Goal: Task Accomplishment & Management: Use online tool/utility

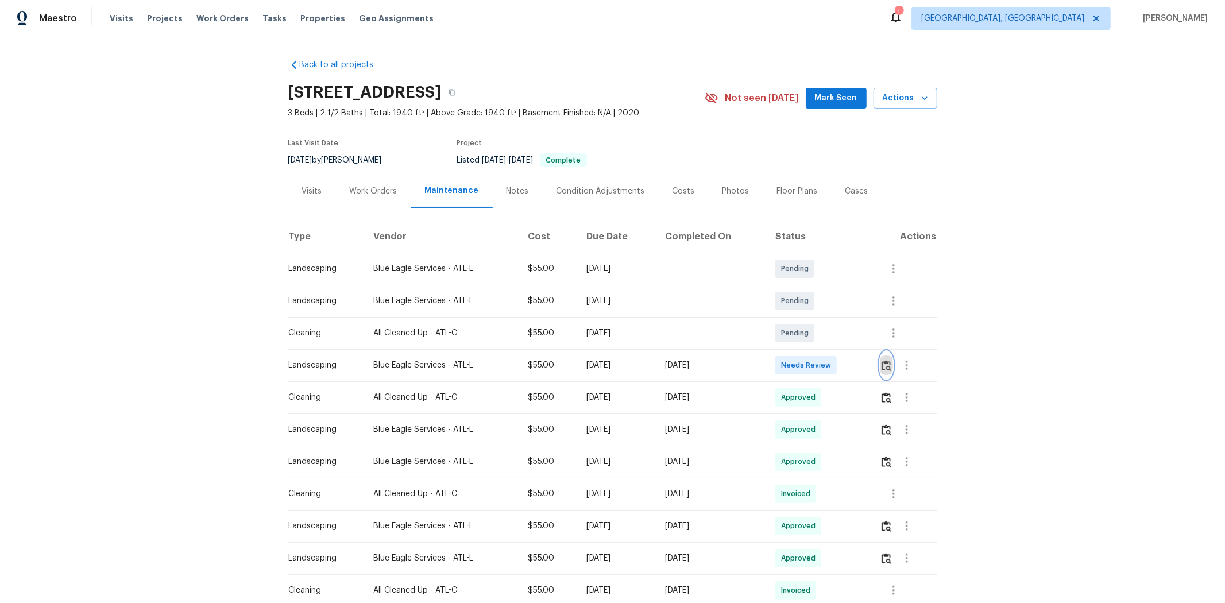
click at [870, 363] on img "button" at bounding box center [886, 365] width 10 height 11
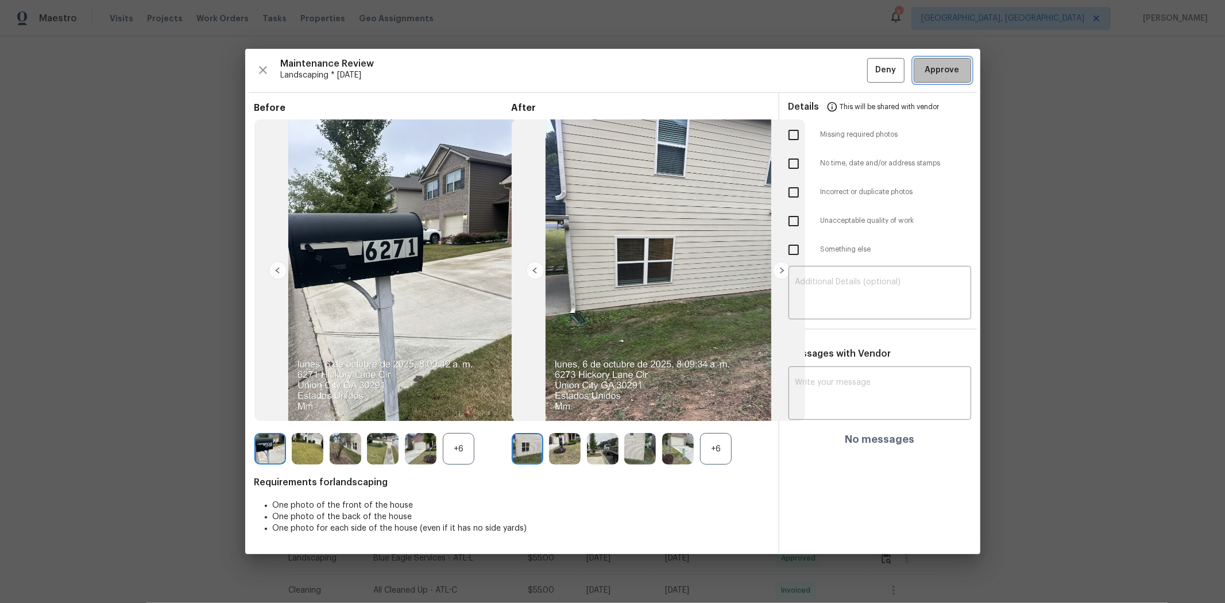
click at [870, 70] on span "Approve" at bounding box center [942, 70] width 34 height 14
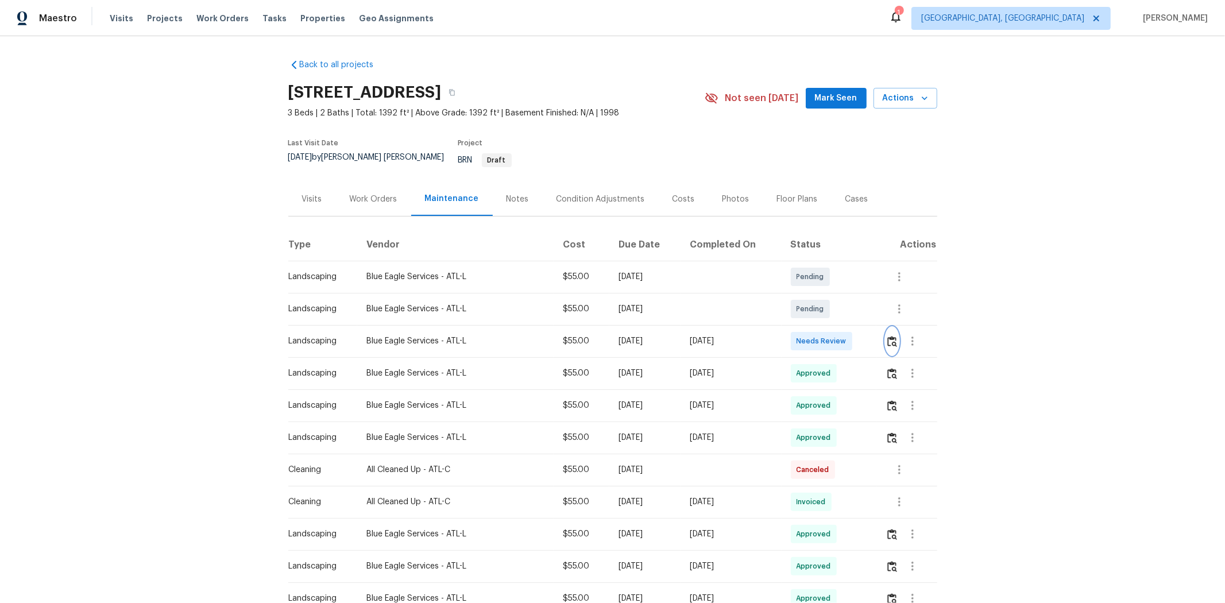
click at [870, 336] on img "button" at bounding box center [892, 341] width 10 height 11
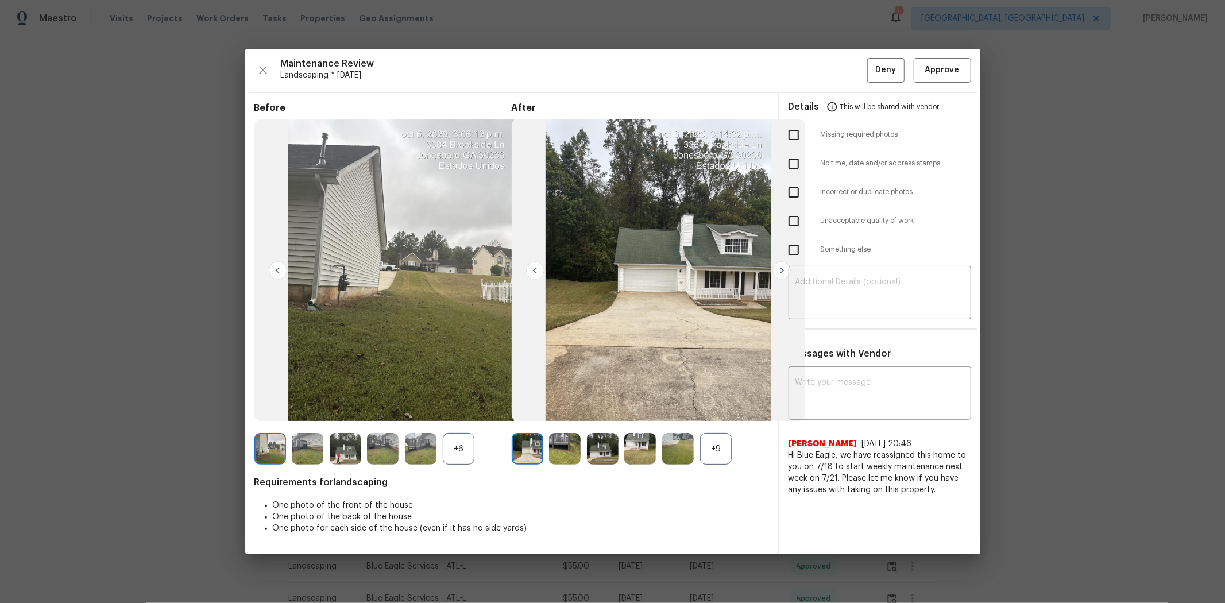
click at [870, 65] on div "Maintenance Review Landscaping * Mon, Oct 06 Deny Approve" at bounding box center [612, 70] width 716 height 25
click at [870, 67] on span "Approve" at bounding box center [942, 70] width 34 height 14
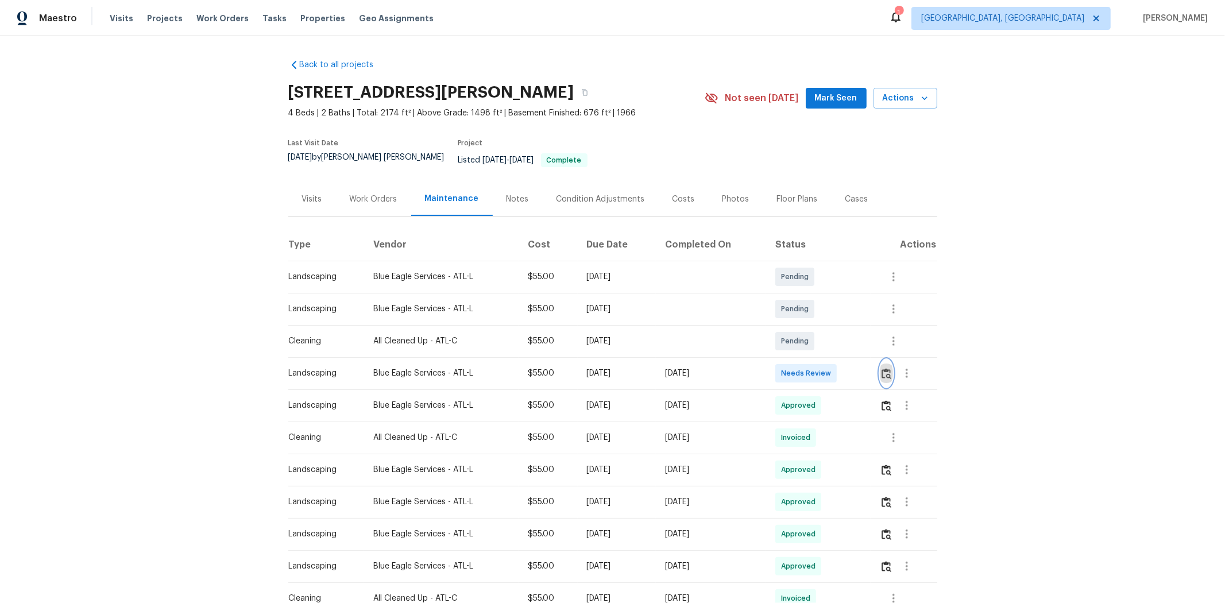
click at [870, 368] on img "button" at bounding box center [886, 373] width 10 height 11
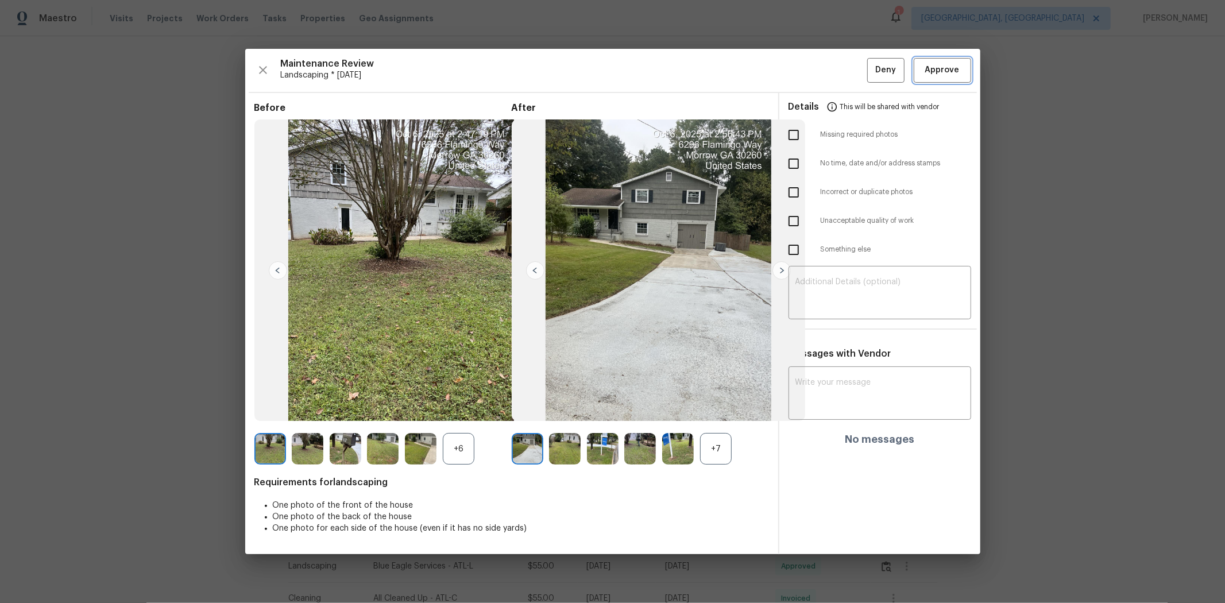
click at [870, 76] on span "Approve" at bounding box center [942, 70] width 34 height 14
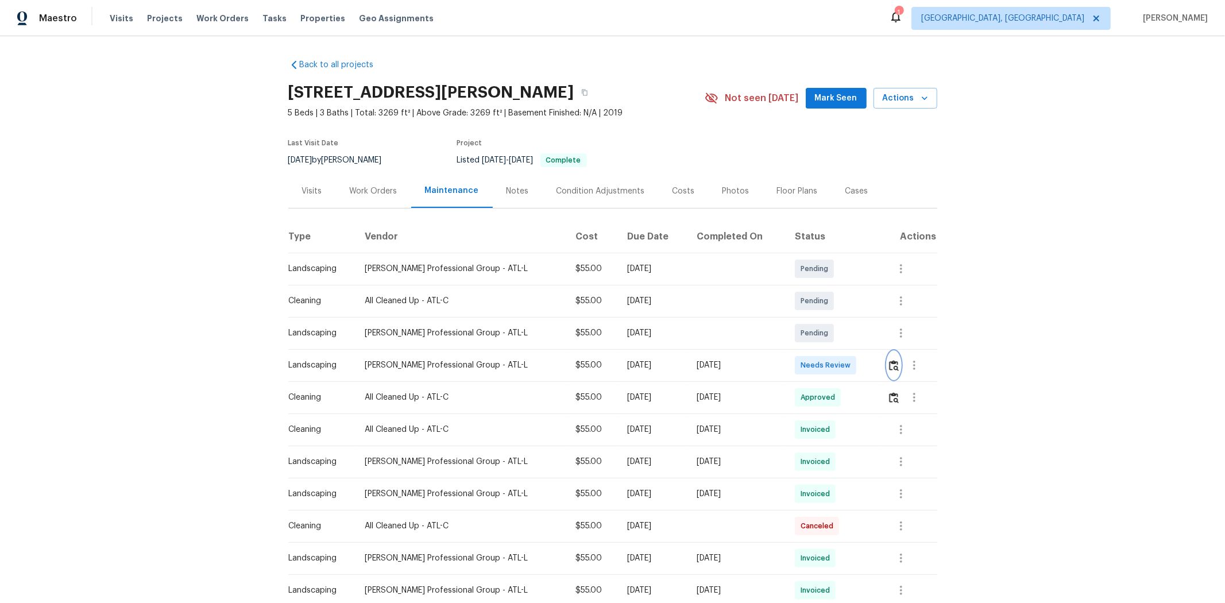
click at [658, 375] on button "button" at bounding box center [893, 365] width 13 height 28
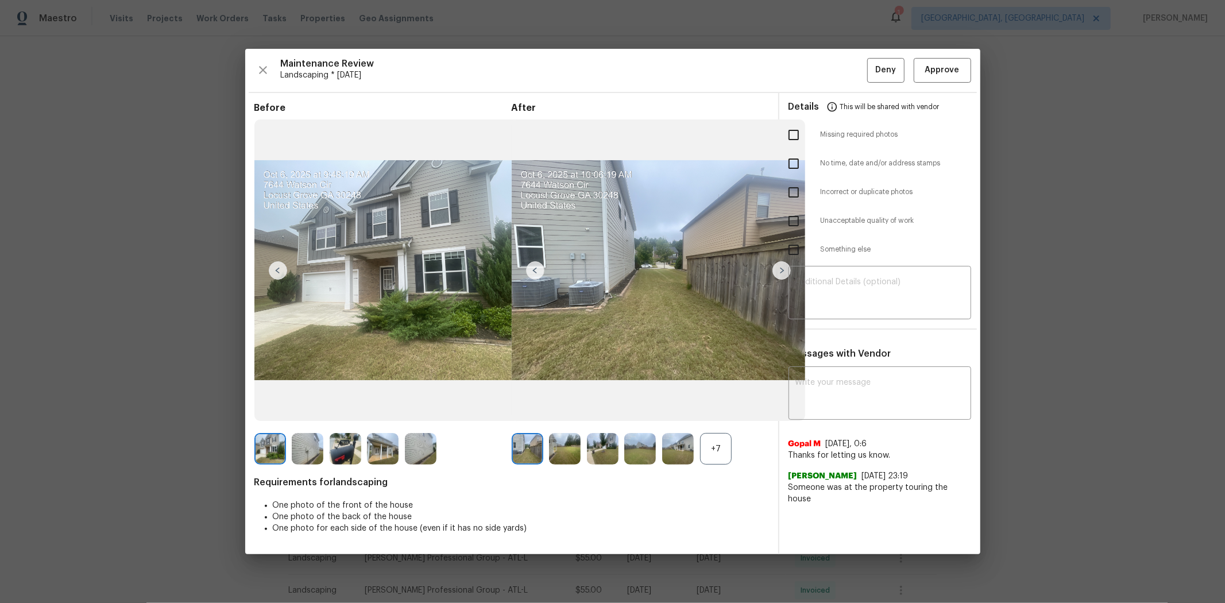
click at [658, 84] on div "Maintenance Review Landscaping * Mon, Oct 06 Deny Approve Before After +7 Requi…" at bounding box center [612, 301] width 735 height 505
click at [658, 70] on span "Approve" at bounding box center [942, 70] width 34 height 14
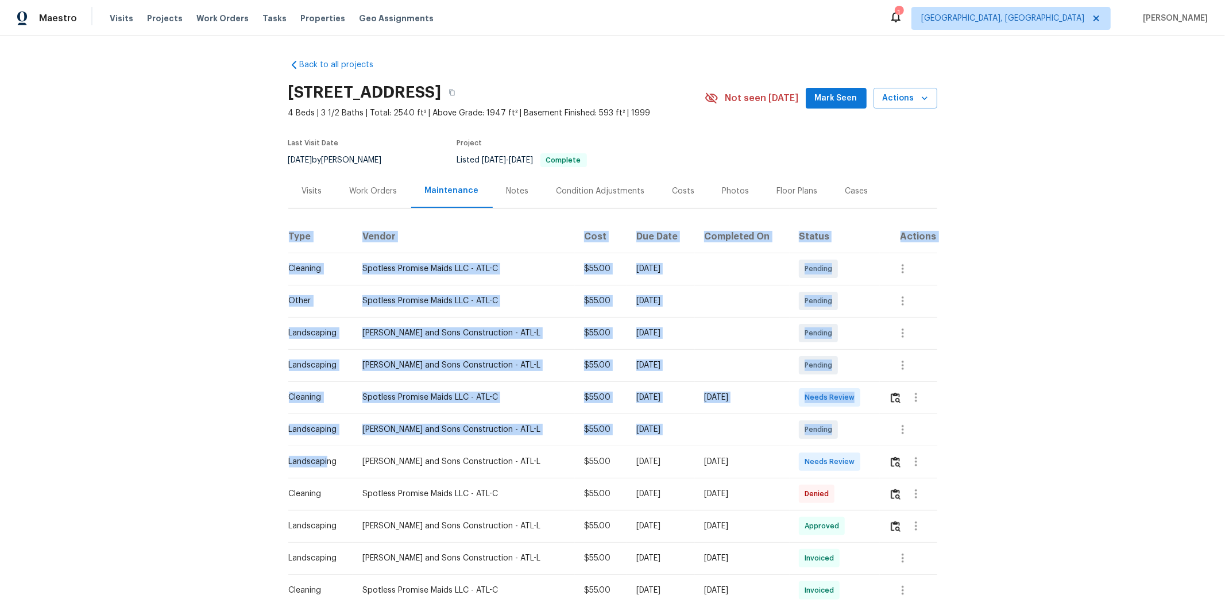
drag, startPoint x: 752, startPoint y: 477, endPoint x: 1062, endPoint y: 475, distance: 310.0
click at [870, 403] on div "Back to all projects 643 Windy Mill Way, Temple, GA 30179 4 Beds | 3 1/2 Baths …" at bounding box center [612, 319] width 1225 height 567
click at [863, 403] on td "Needs Review" at bounding box center [834, 462] width 90 height 32
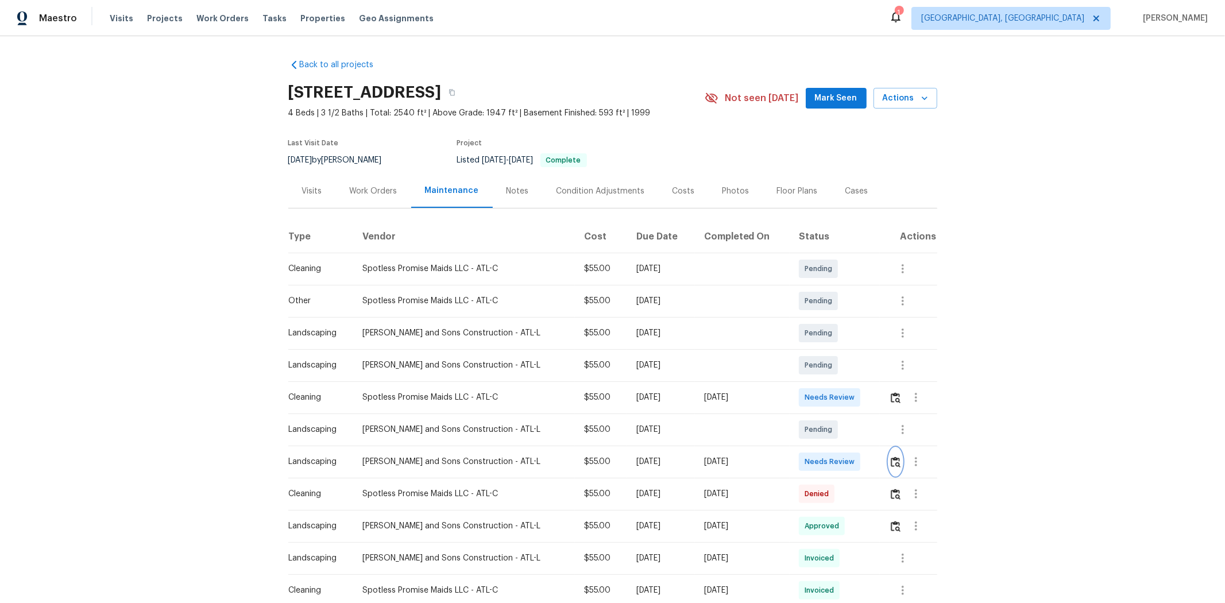
click at [870, 403] on img "button" at bounding box center [895, 461] width 10 height 11
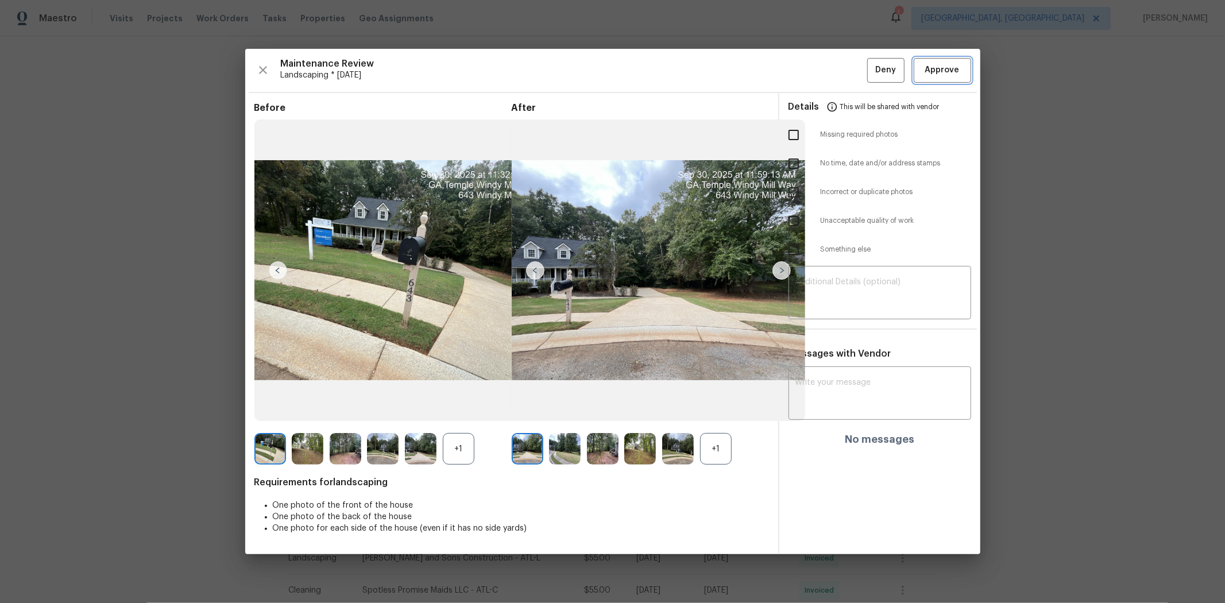
click at [870, 67] on span "Approve" at bounding box center [942, 70] width 34 height 14
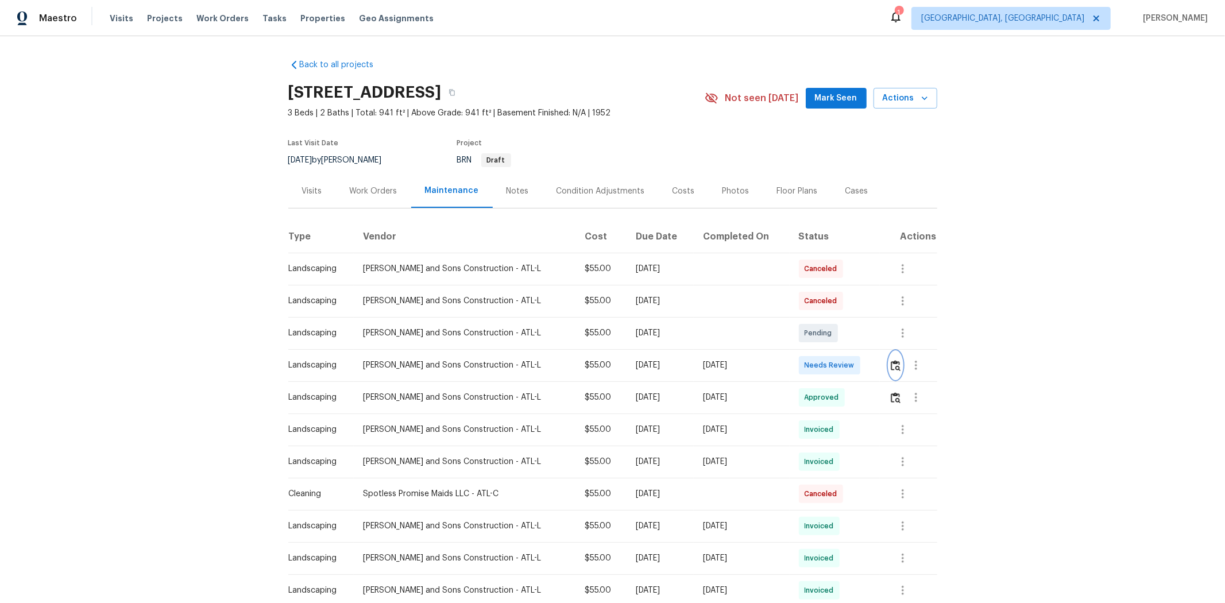
click at [870, 360] on button "button" at bounding box center [895, 365] width 13 height 28
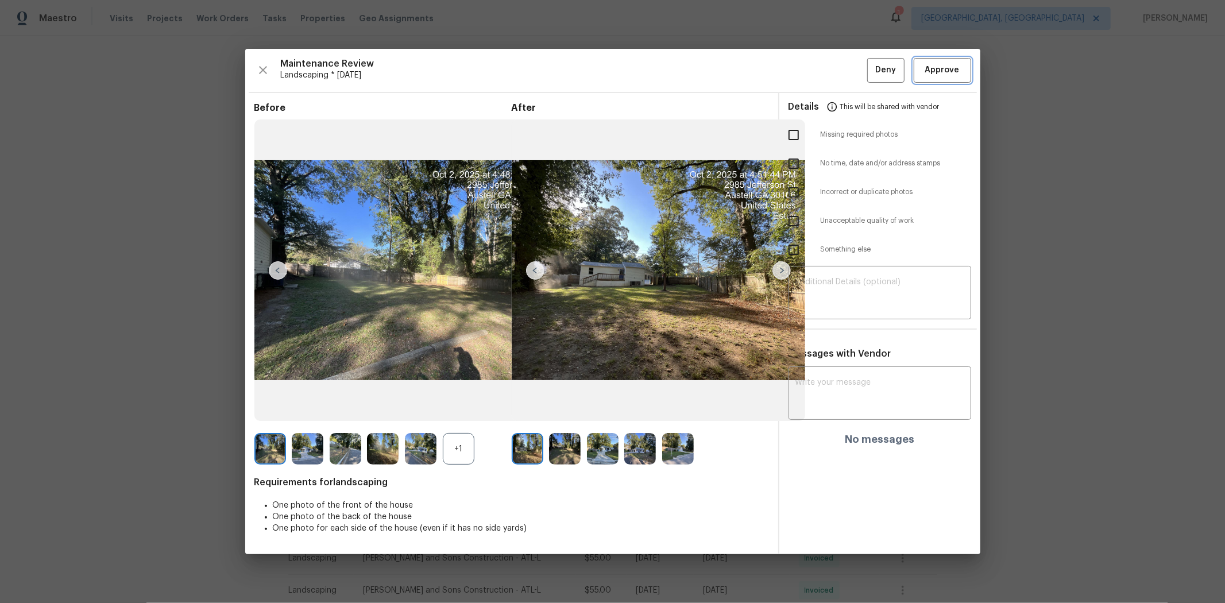
click at [870, 62] on button "Approve" at bounding box center [941, 70] width 57 height 25
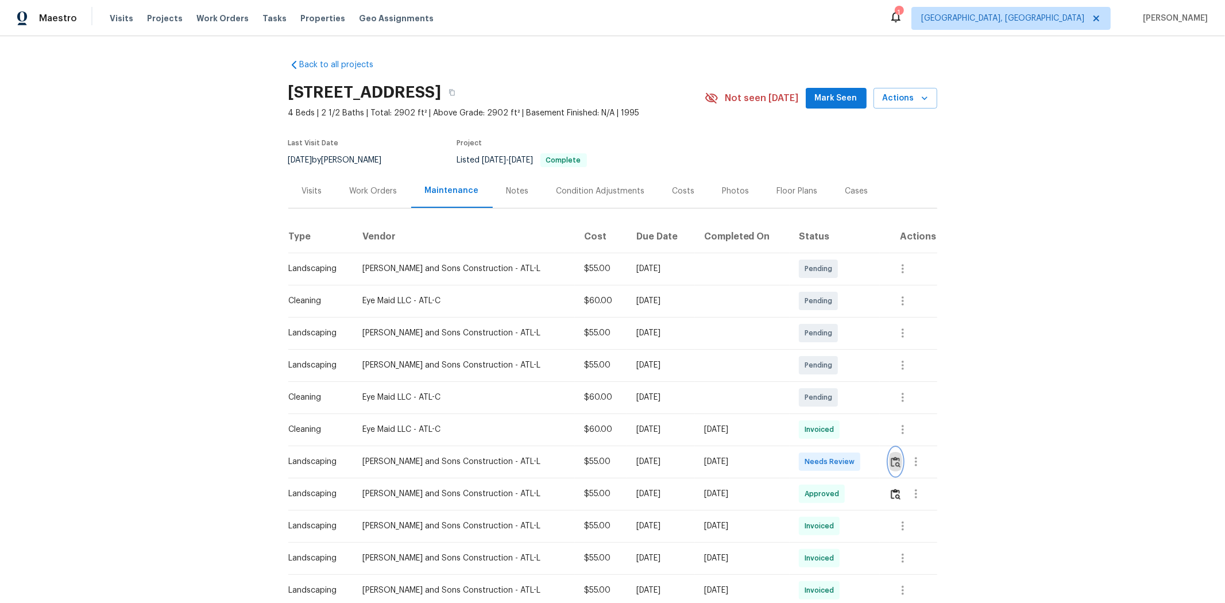
click at [870, 403] on img "button" at bounding box center [895, 461] width 10 height 11
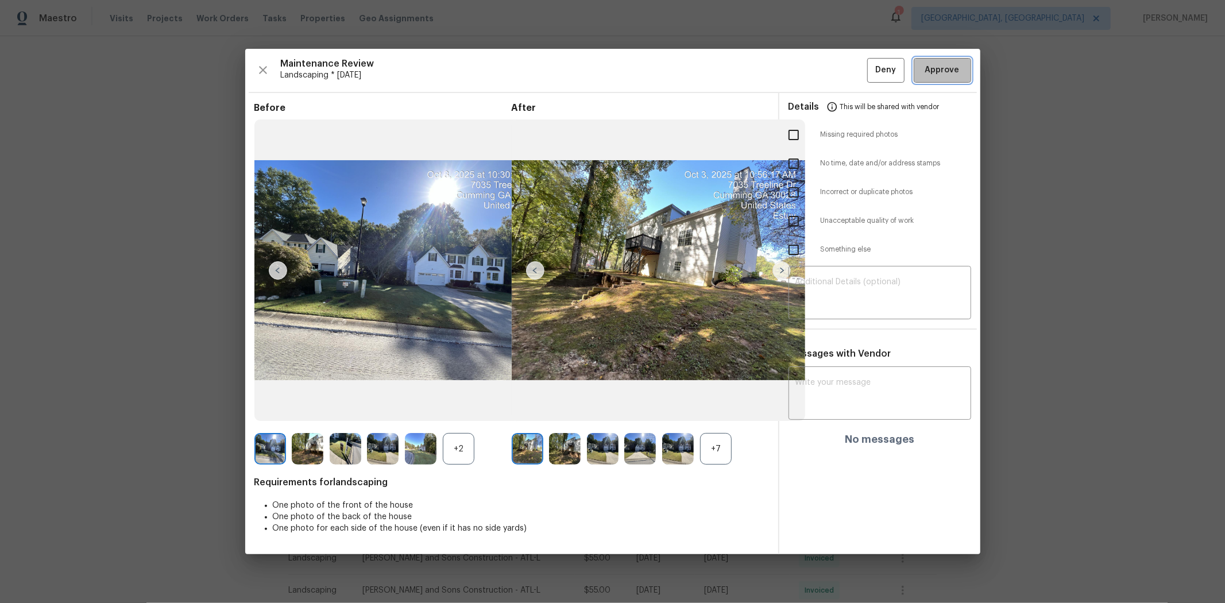
click at [870, 78] on button "Approve" at bounding box center [941, 70] width 57 height 25
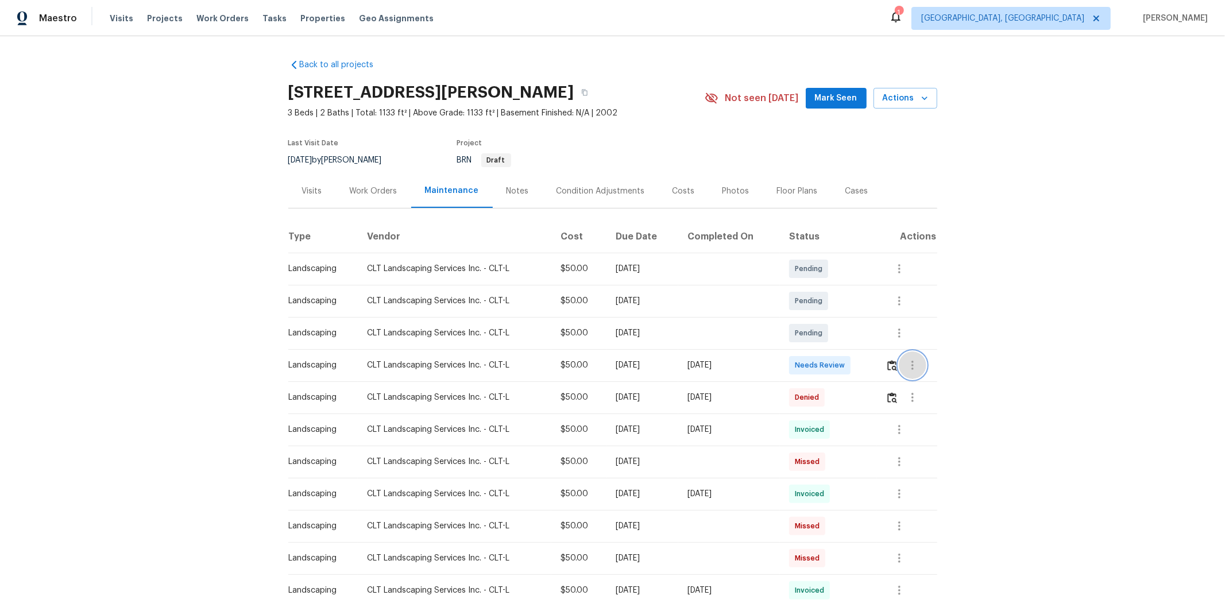
click at [658, 365] on button "button" at bounding box center [912, 365] width 28 height 28
click at [658, 368] on div at bounding box center [612, 301] width 1225 height 603
click at [658, 368] on img "button" at bounding box center [892, 365] width 10 height 11
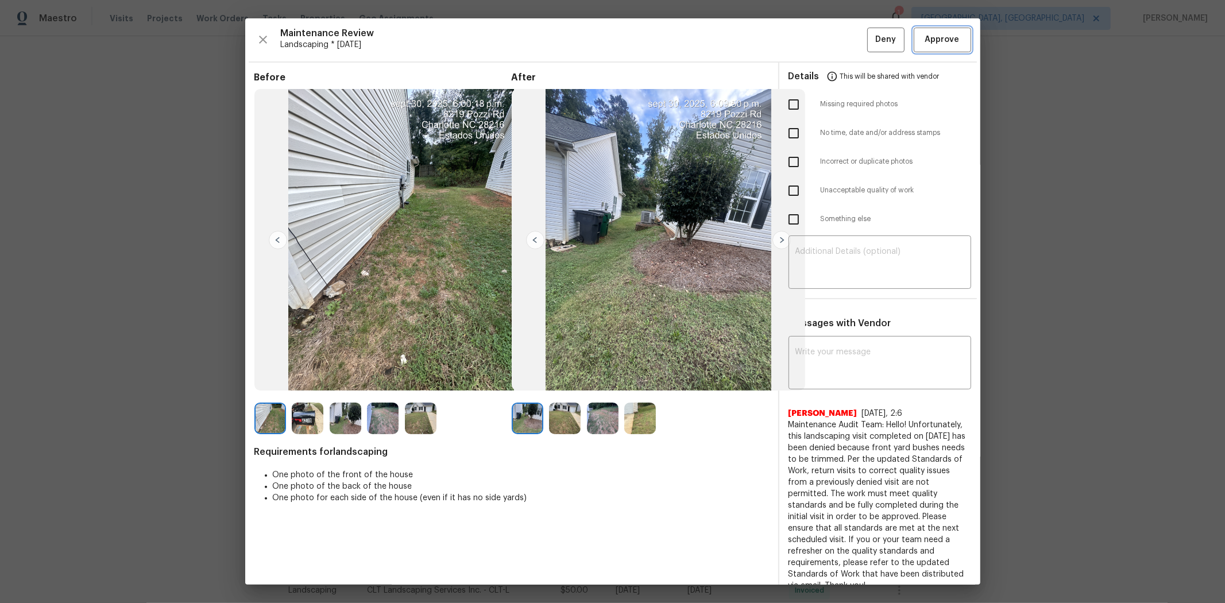
click at [658, 42] on span "Approve" at bounding box center [942, 40] width 34 height 14
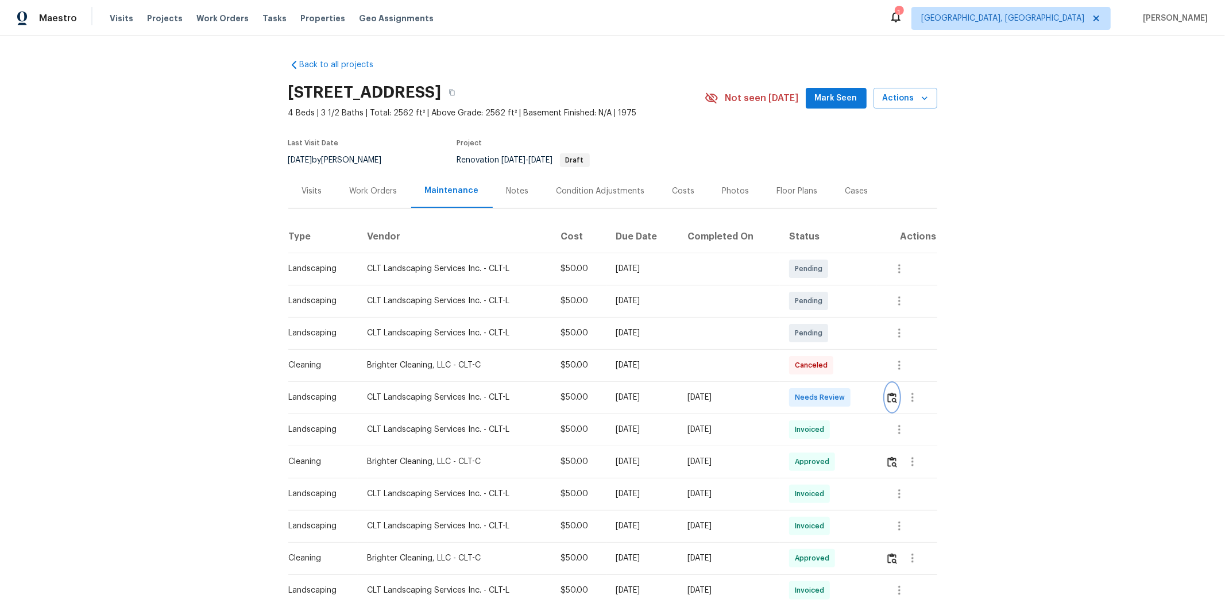
click at [658, 385] on img "button" at bounding box center [892, 397] width 10 height 11
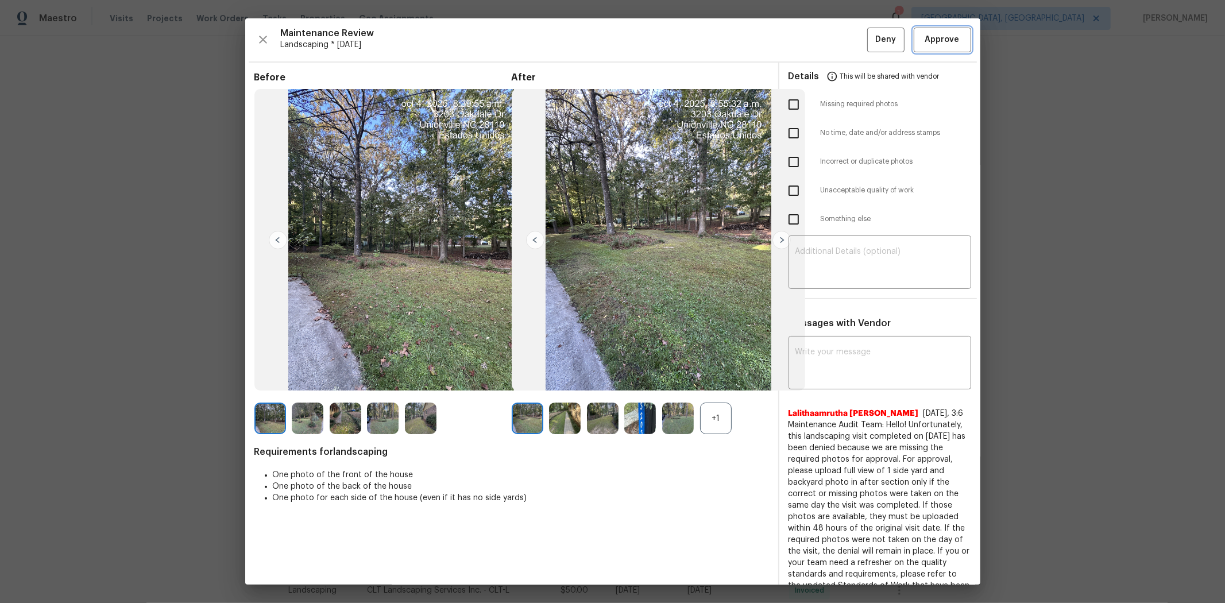
click at [658, 41] on span "Approve" at bounding box center [942, 40] width 34 height 14
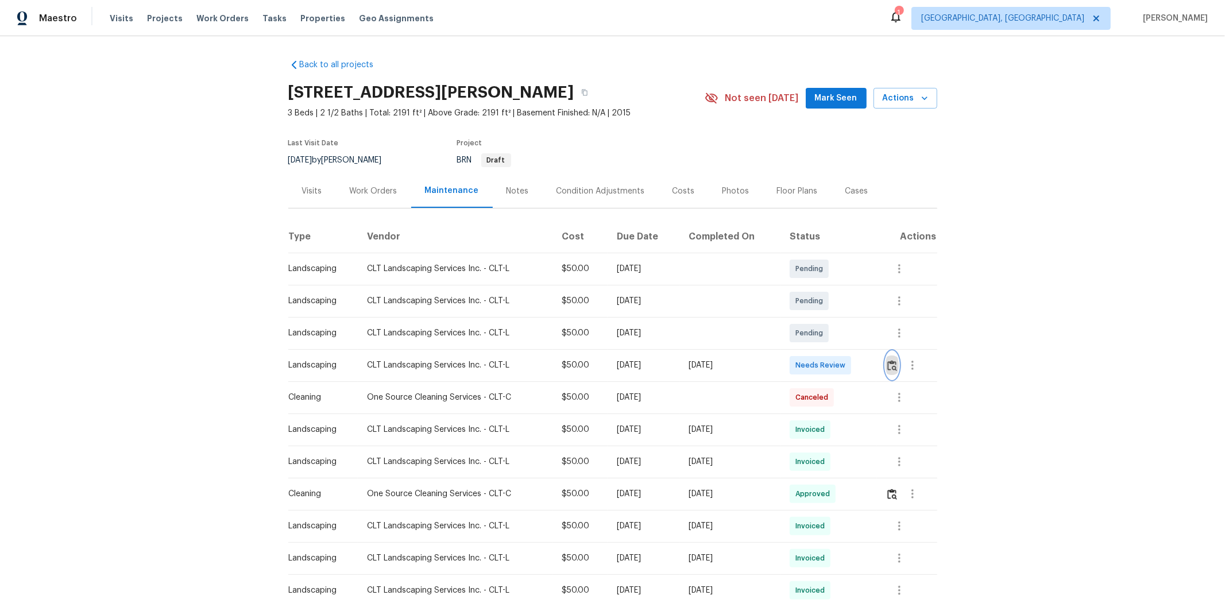
click at [870, 362] on button "button" at bounding box center [891, 365] width 13 height 28
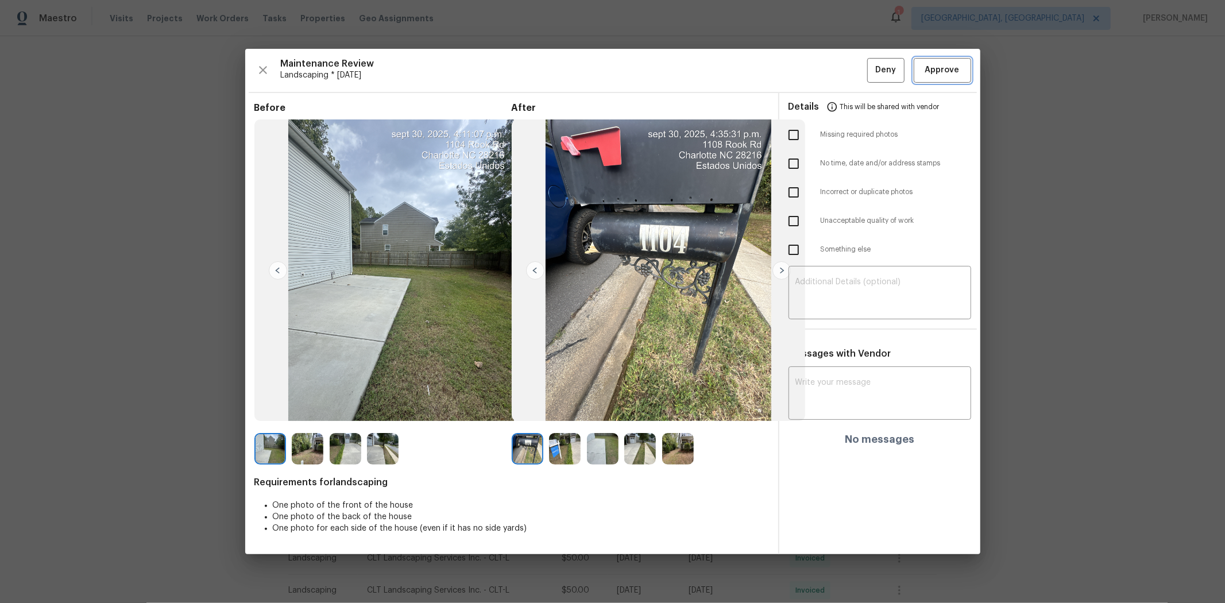
click at [870, 64] on span "Approve" at bounding box center [942, 70] width 34 height 14
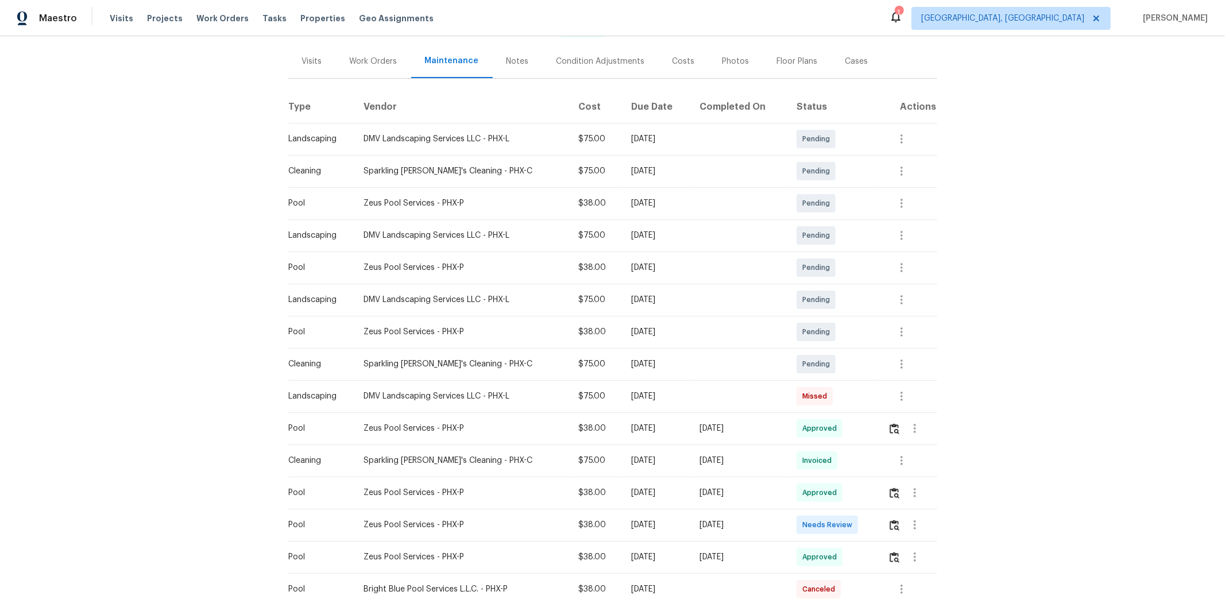
scroll to position [191, 0]
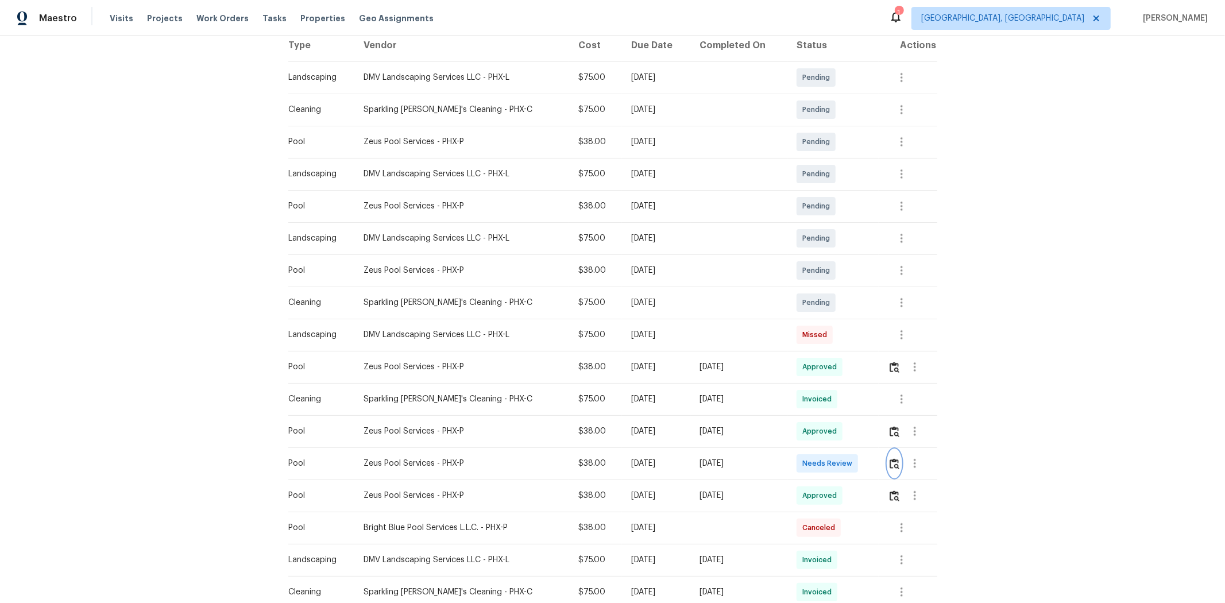
click at [870, 403] on img "button" at bounding box center [894, 463] width 10 height 11
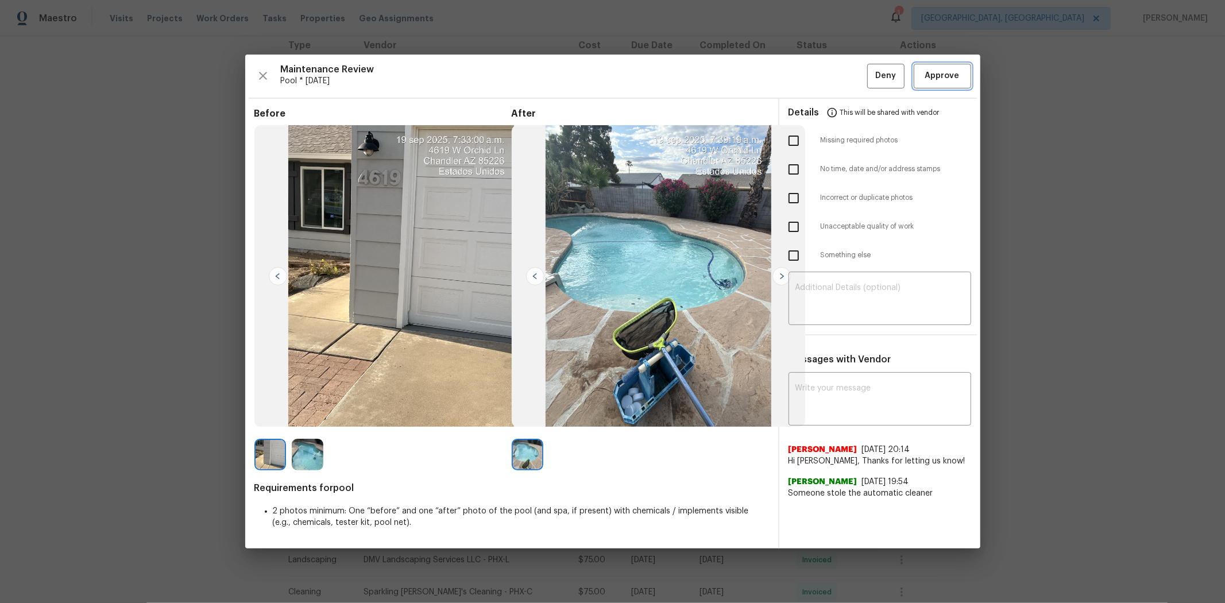
click at [870, 78] on span "Approve" at bounding box center [942, 76] width 34 height 14
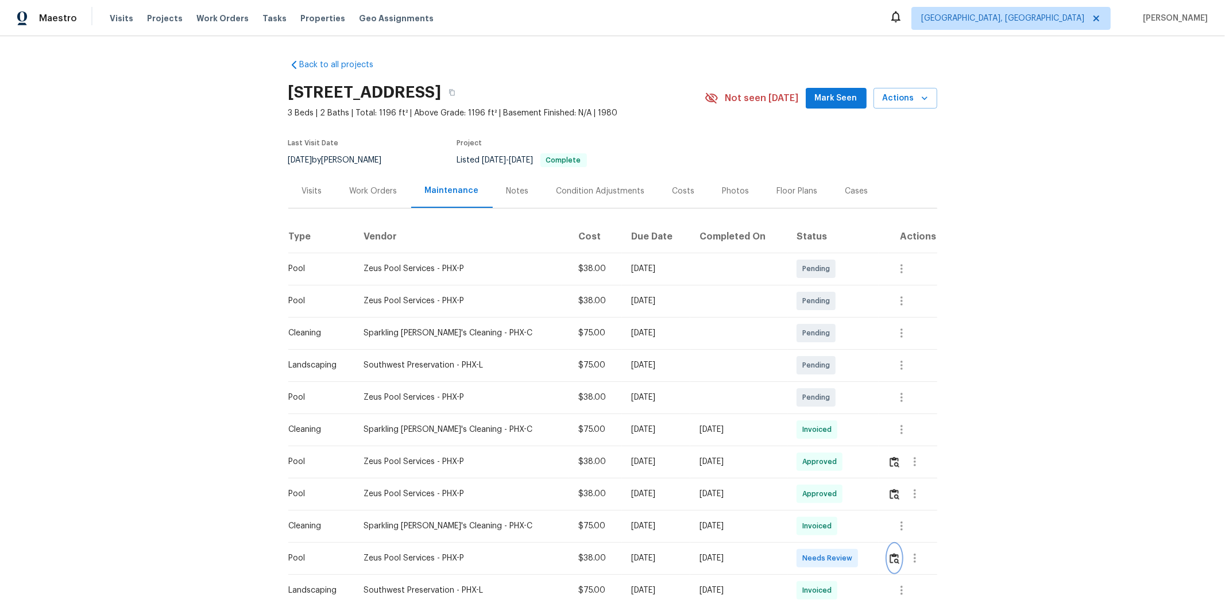
click at [870, 403] on button "button" at bounding box center [894, 558] width 13 height 28
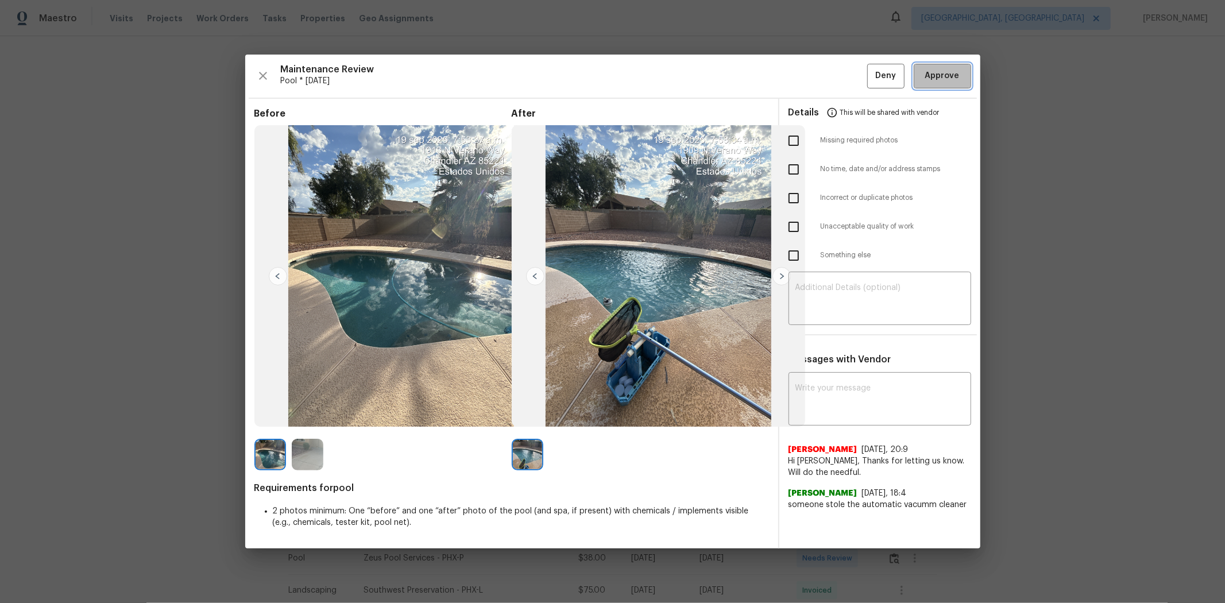
drag, startPoint x: 958, startPoint y: 65, endPoint x: 900, endPoint y: 72, distance: 57.8
click at [870, 67] on button "Approve" at bounding box center [941, 76] width 57 height 25
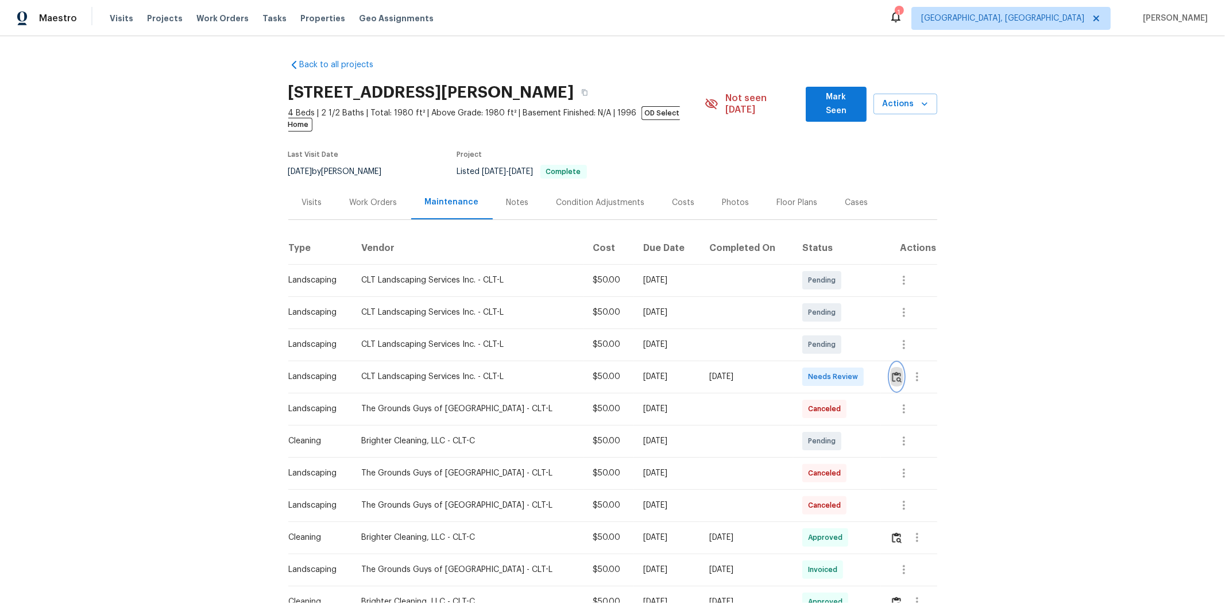
click at [870, 371] on img "button" at bounding box center [897, 376] width 10 height 11
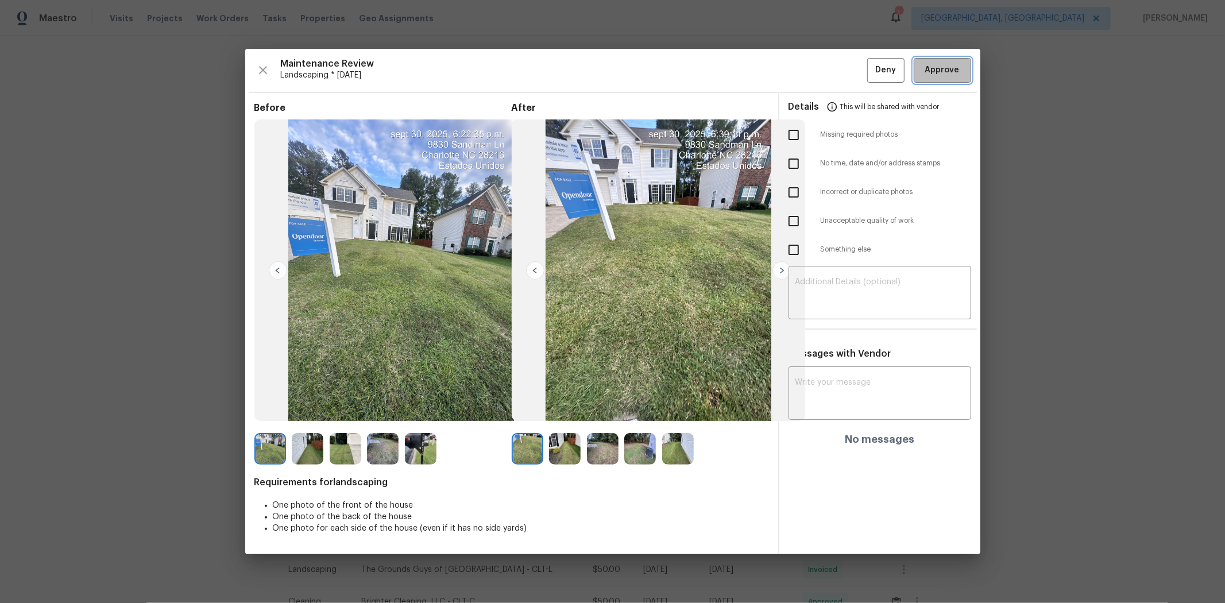
click at [870, 66] on span "Approve" at bounding box center [942, 70] width 34 height 14
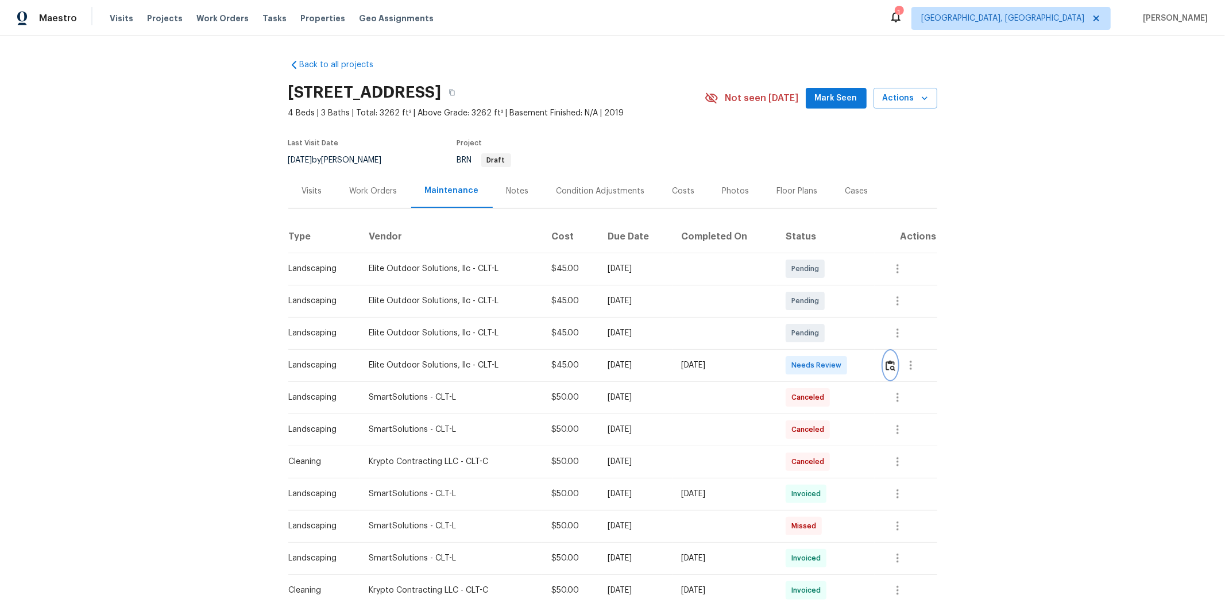
click at [870, 366] on img "button" at bounding box center [890, 365] width 10 height 11
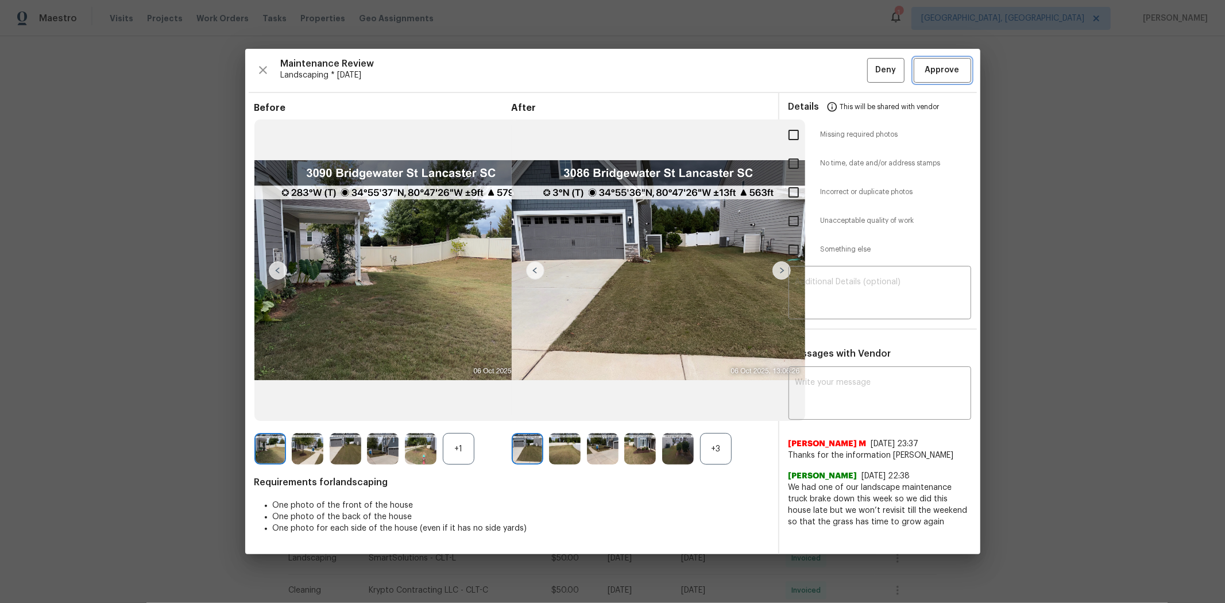
click at [870, 65] on span "Approve" at bounding box center [942, 70] width 34 height 14
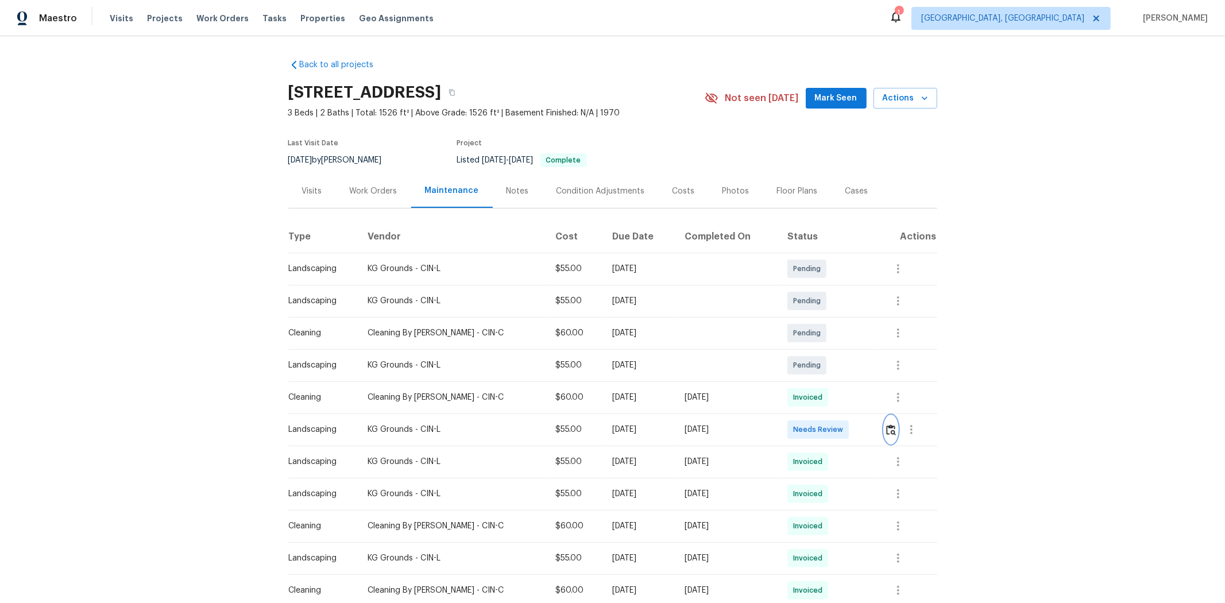
click at [870, 403] on img "button" at bounding box center [891, 429] width 10 height 11
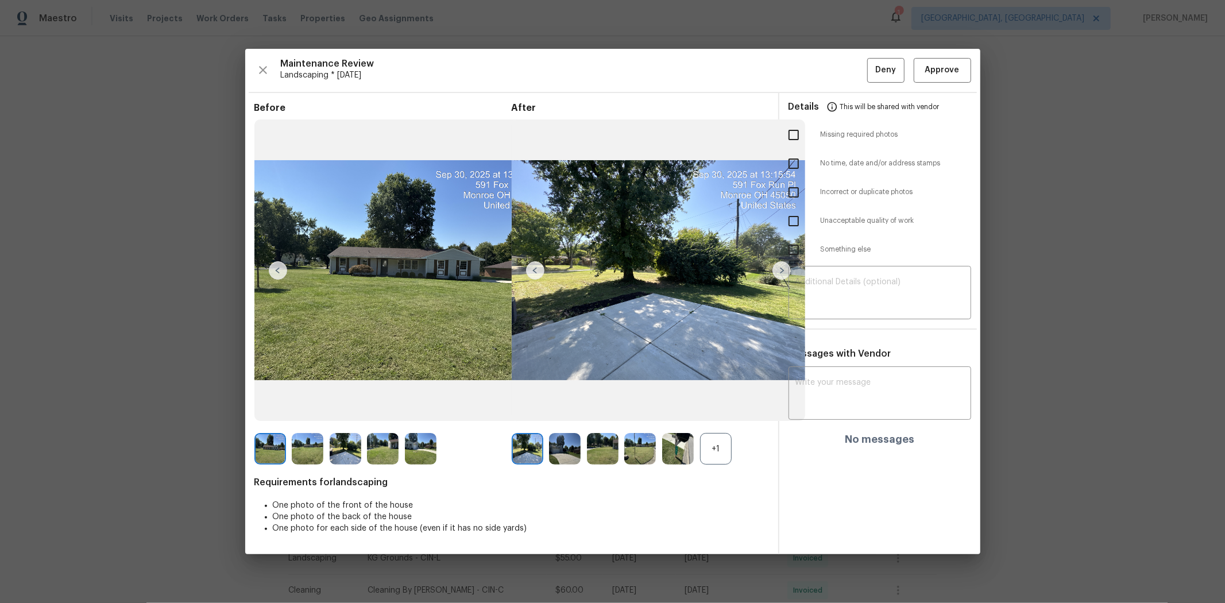
drag, startPoint x: 944, startPoint y: 83, endPoint x: 945, endPoint y: 76, distance: 7.6
click at [870, 82] on div "Maintenance Review Landscaping * [DATE] Deny Approve Before After +1 Requiremen…" at bounding box center [612, 301] width 735 height 505
click at [870, 76] on span "Approve" at bounding box center [942, 70] width 34 height 14
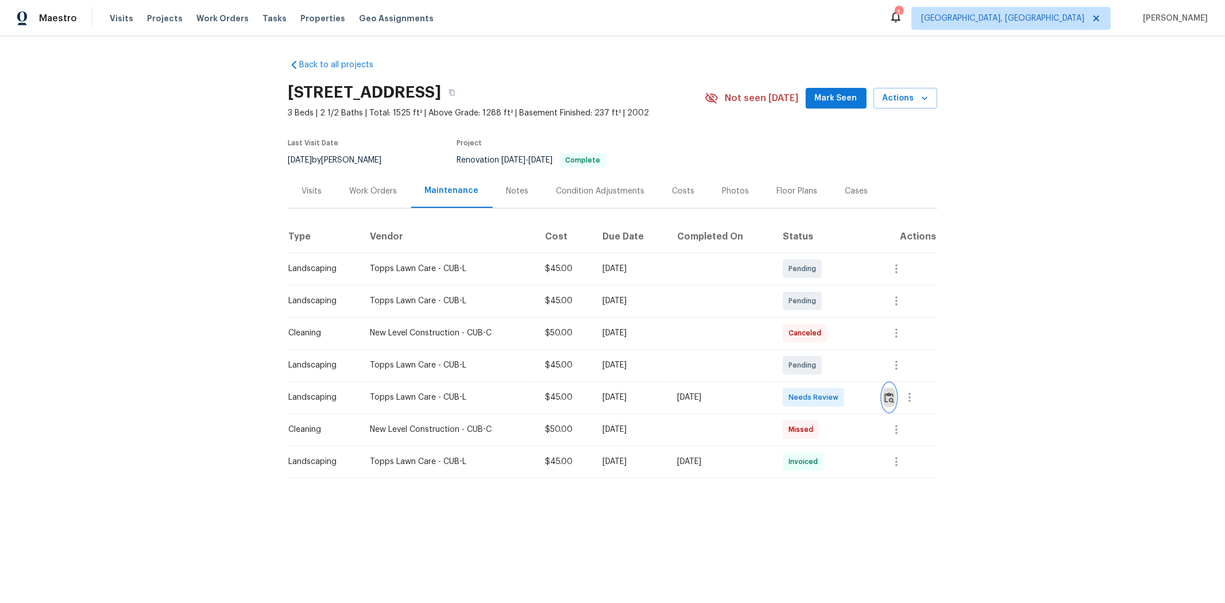
click at [870, 403] on button "button" at bounding box center [888, 397] width 13 height 28
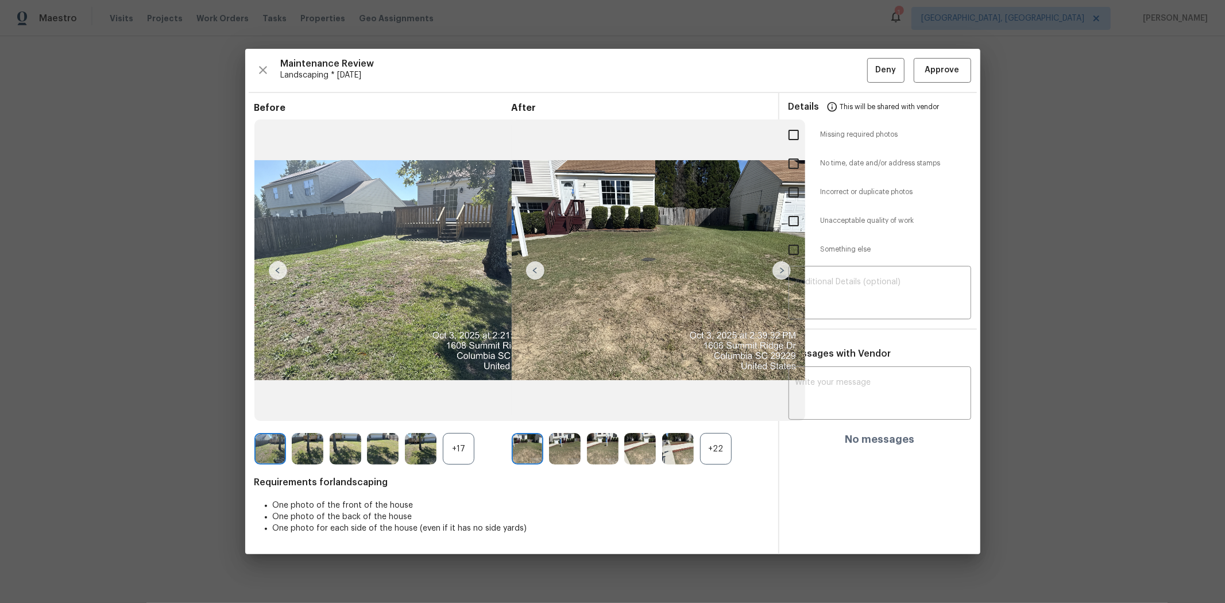
click at [870, 86] on div "Maintenance Review Landscaping * Mon, Sep 29 Deny Approve Before +17 After +22 …" at bounding box center [612, 301] width 735 height 505
click at [870, 73] on span "Approve" at bounding box center [942, 70] width 39 height 14
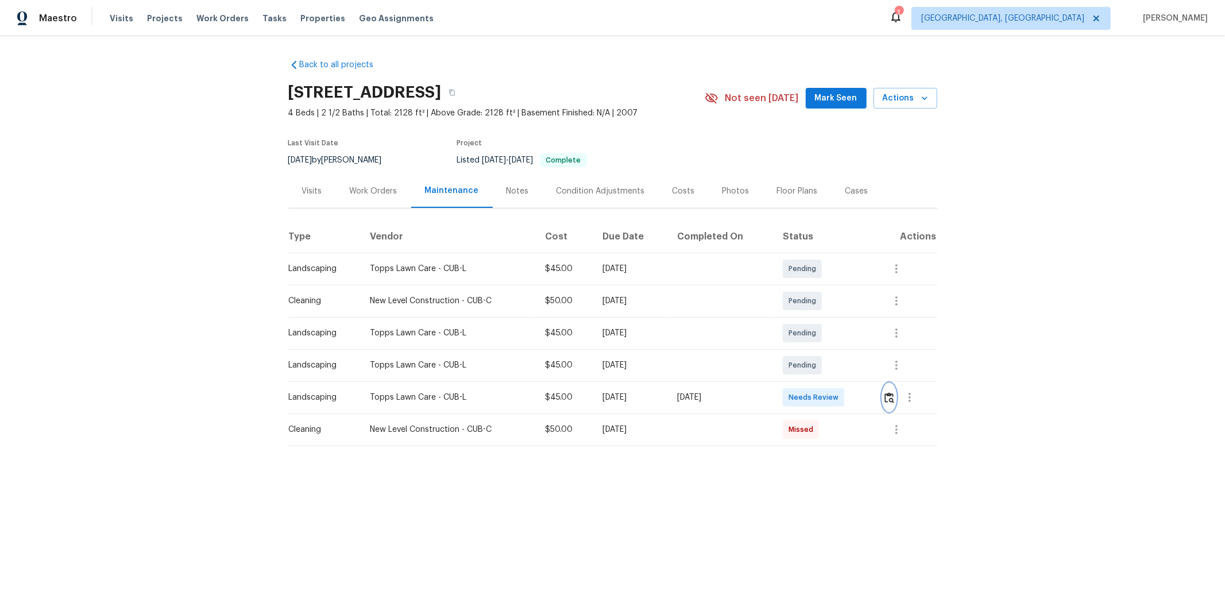
click at [870, 400] on img "button" at bounding box center [889, 397] width 10 height 11
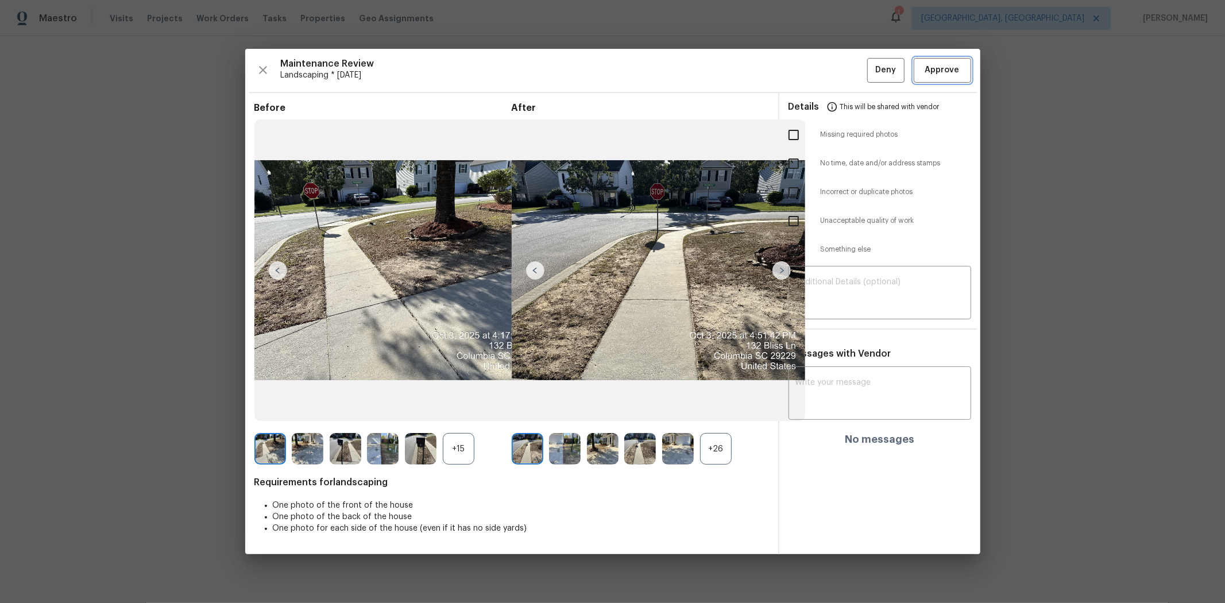
click at [870, 82] on button "Approve" at bounding box center [941, 70] width 57 height 25
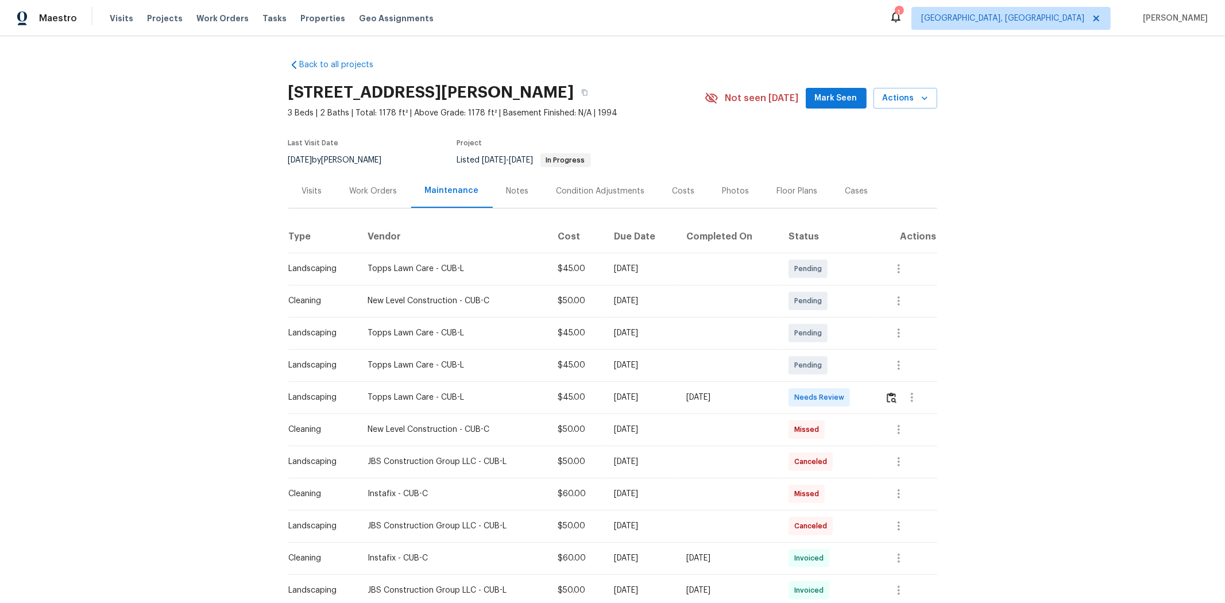
click at [684, 266] on td at bounding box center [728, 269] width 102 height 32
click at [870, 403] on div at bounding box center [912, 397] width 28 height 28
click at [870, 398] on img "button" at bounding box center [891, 397] width 10 height 11
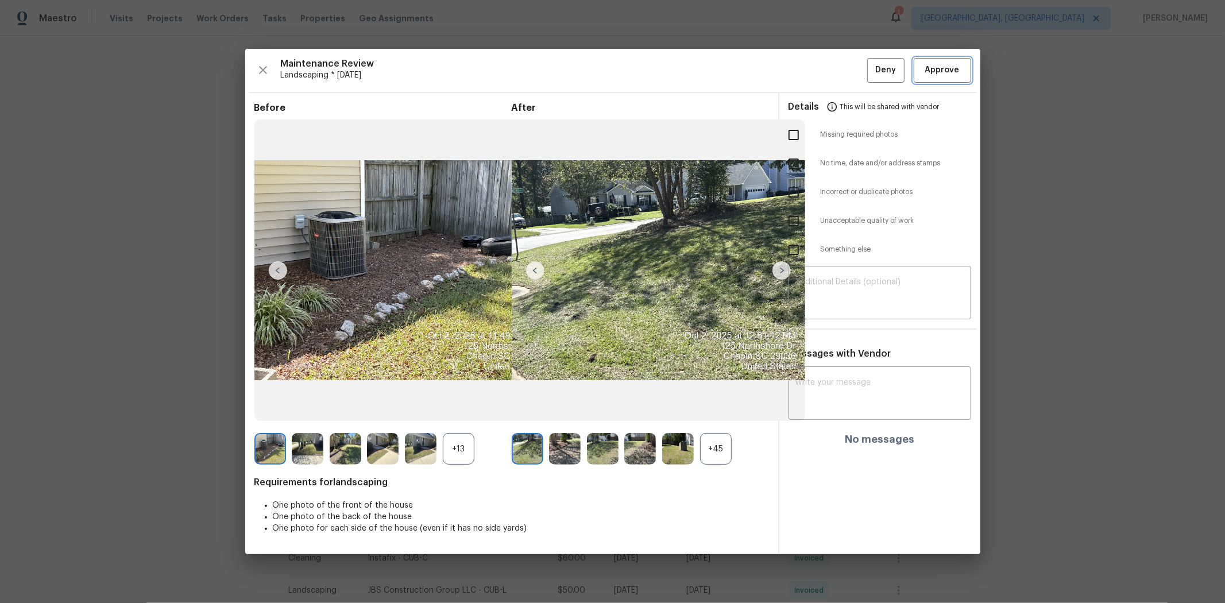
click at [870, 65] on span "Approve" at bounding box center [942, 70] width 39 height 14
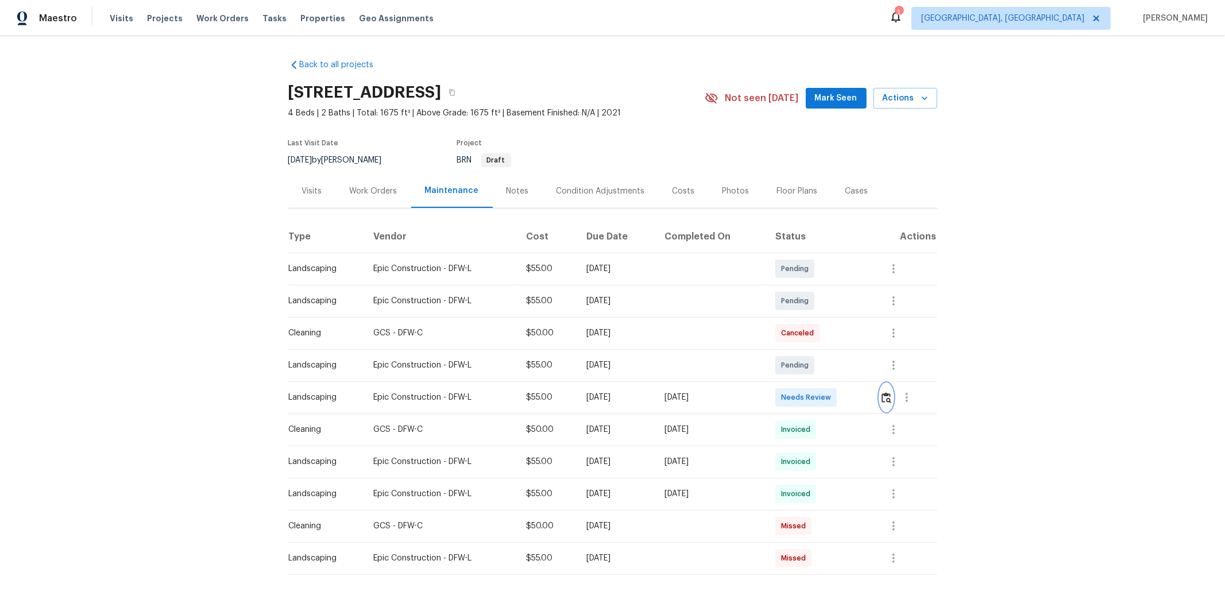
click at [870, 397] on img "button" at bounding box center [886, 397] width 10 height 11
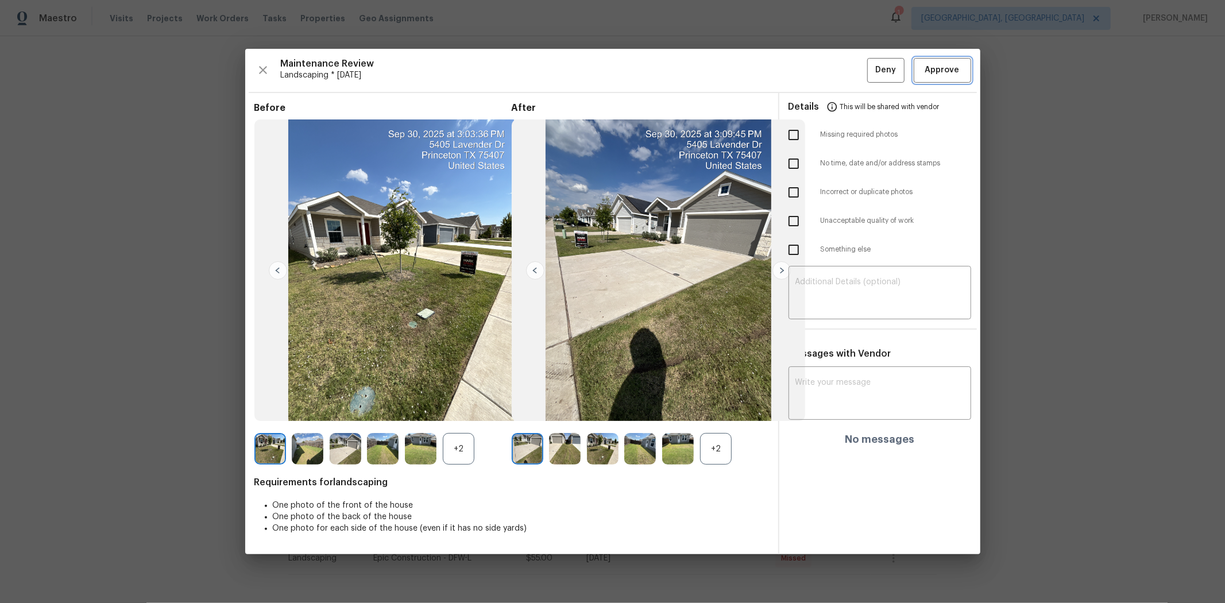
click at [870, 65] on span "Approve" at bounding box center [942, 70] width 34 height 14
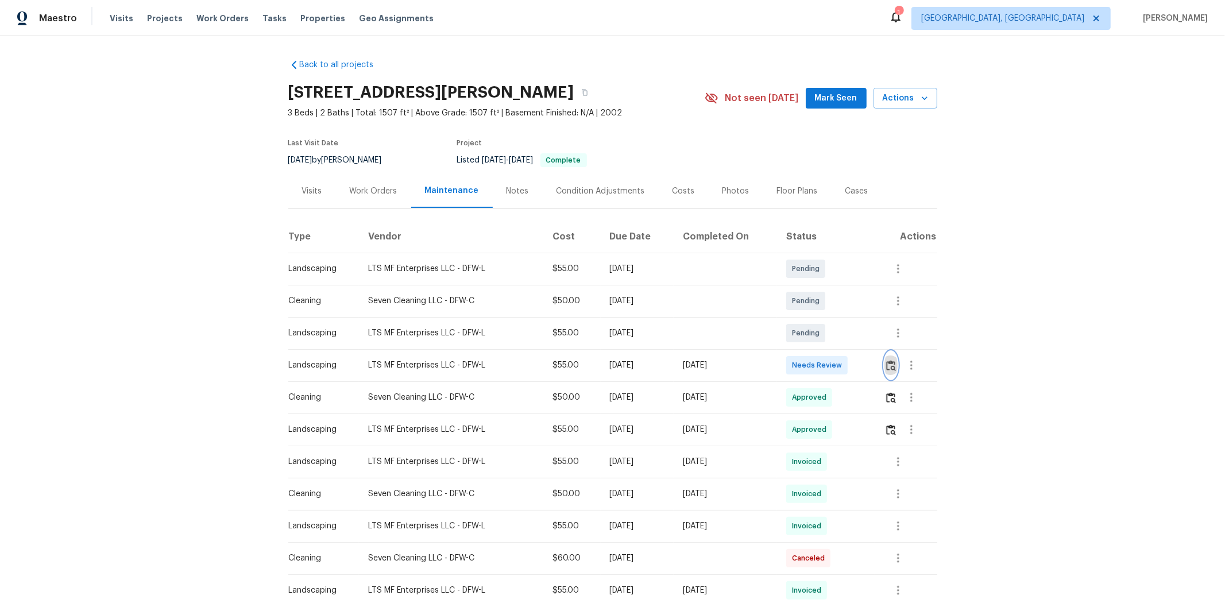
click at [658, 363] on img "button" at bounding box center [891, 365] width 10 height 11
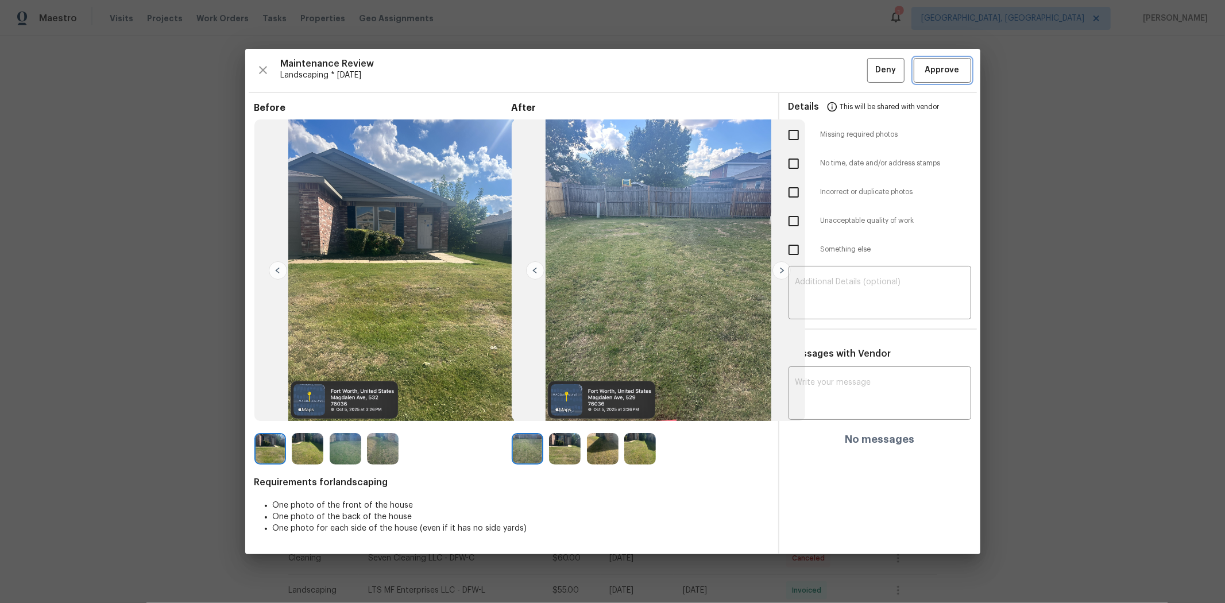
click at [658, 67] on button "Approve" at bounding box center [941, 70] width 57 height 25
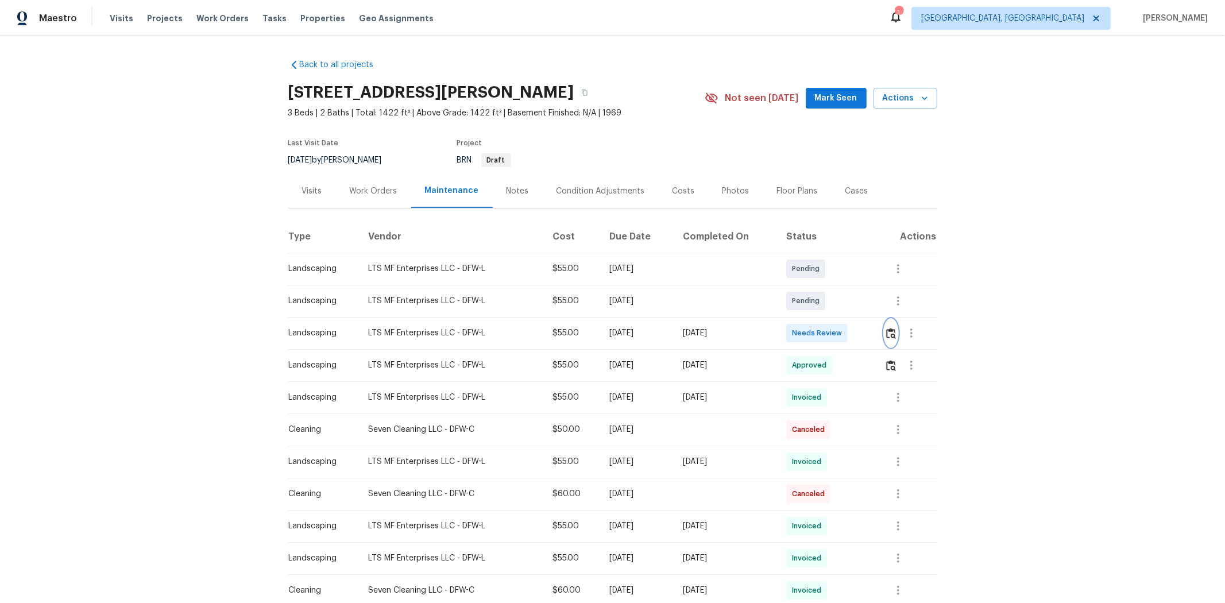
click at [870, 334] on button "button" at bounding box center [890, 333] width 13 height 28
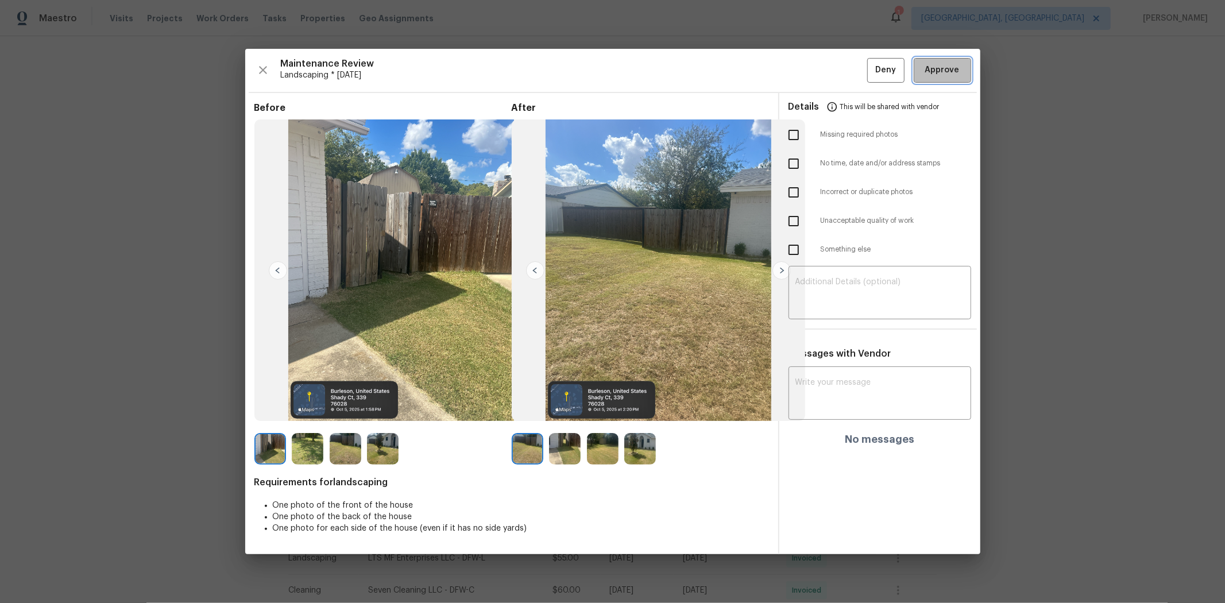
drag, startPoint x: 942, startPoint y: 65, endPoint x: 985, endPoint y: 2, distance: 76.4
click at [870, 65] on span "Approve" at bounding box center [942, 70] width 34 height 14
